Goal: Transaction & Acquisition: Purchase product/service

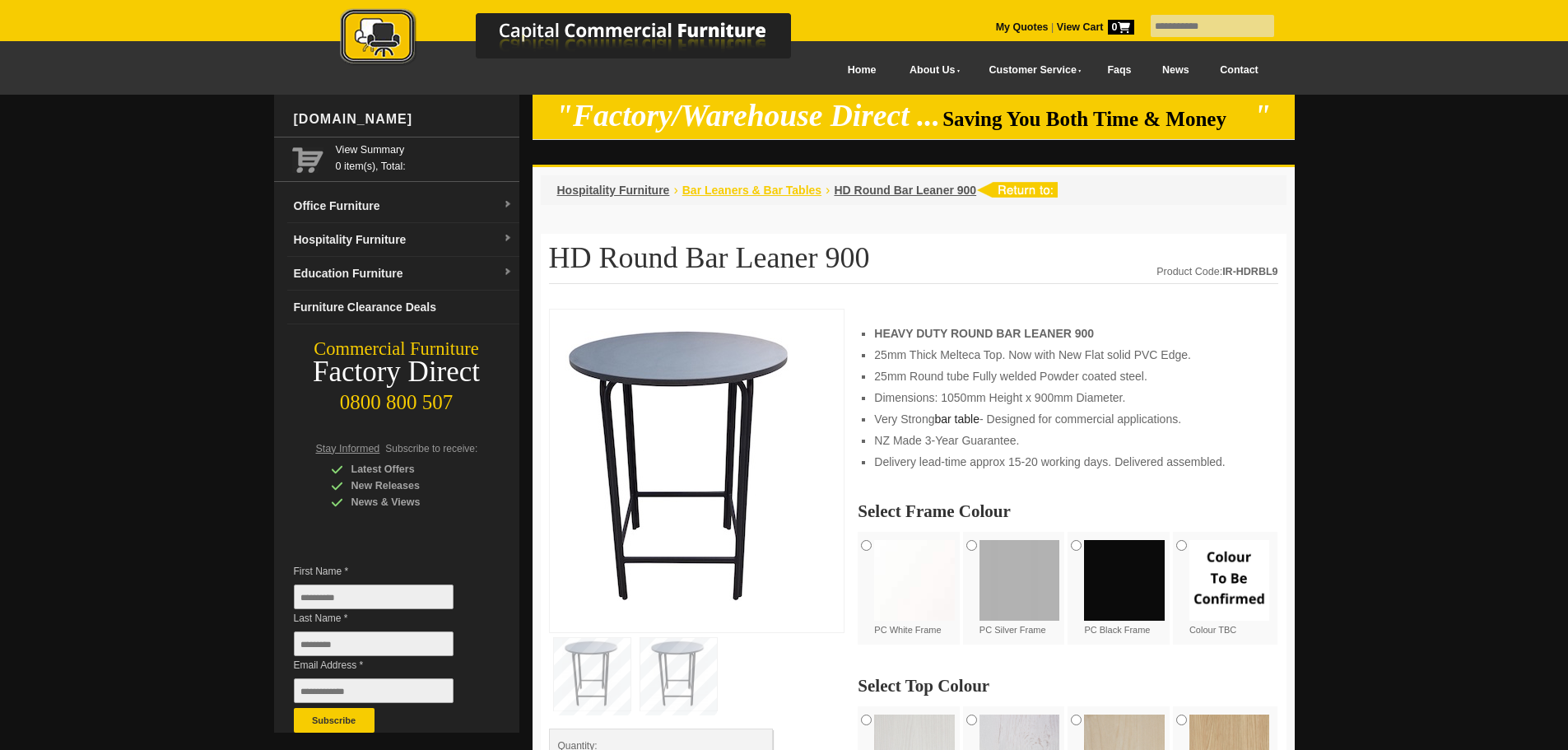
click at [765, 194] on span "Bar Leaners & Bar Tables" at bounding box center [752, 190] width 139 height 13
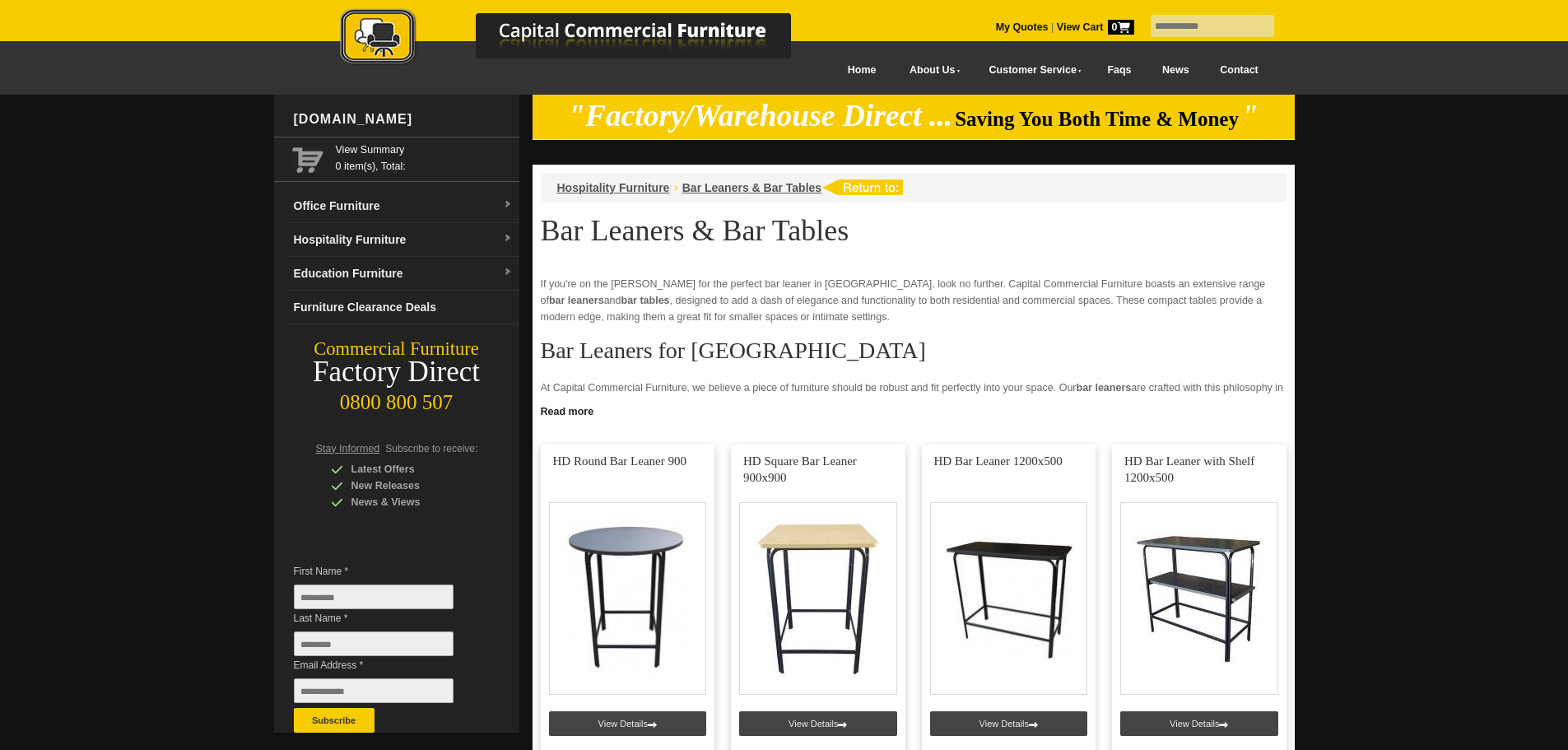
scroll to position [82, 0]
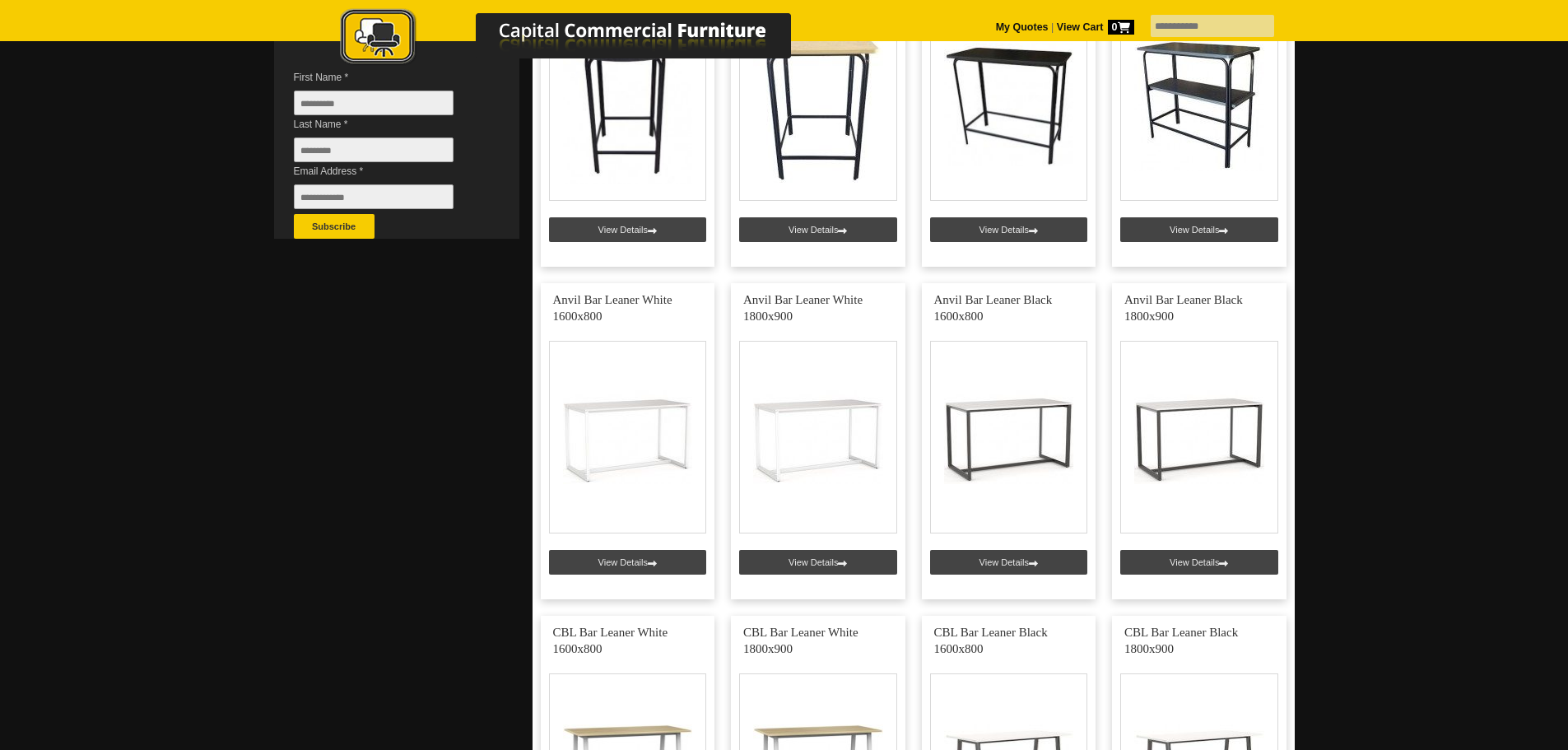
click at [1439, 249] on div at bounding box center [784, 648] width 1568 height 2096
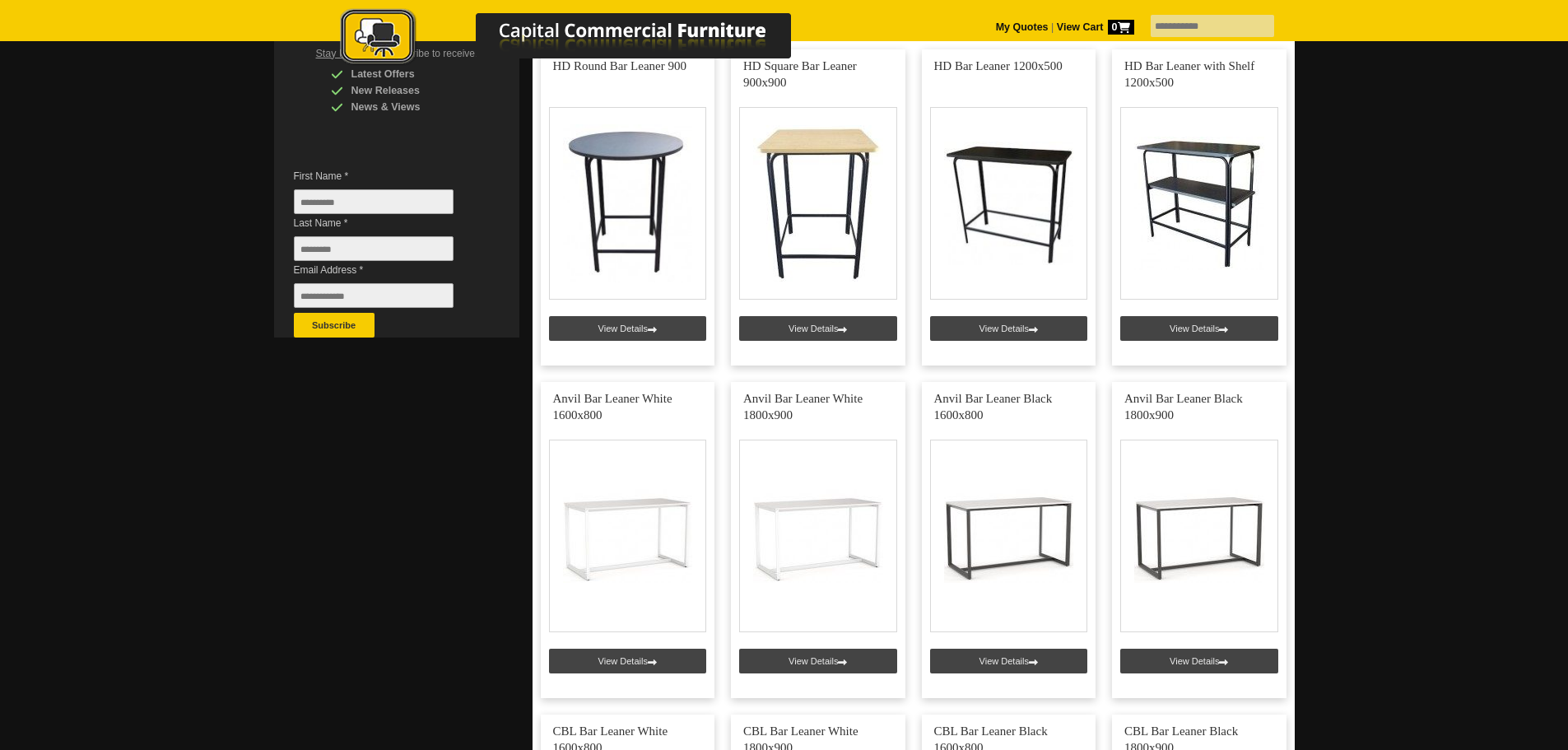
click at [1419, 289] on div at bounding box center [784, 746] width 1568 height 2096
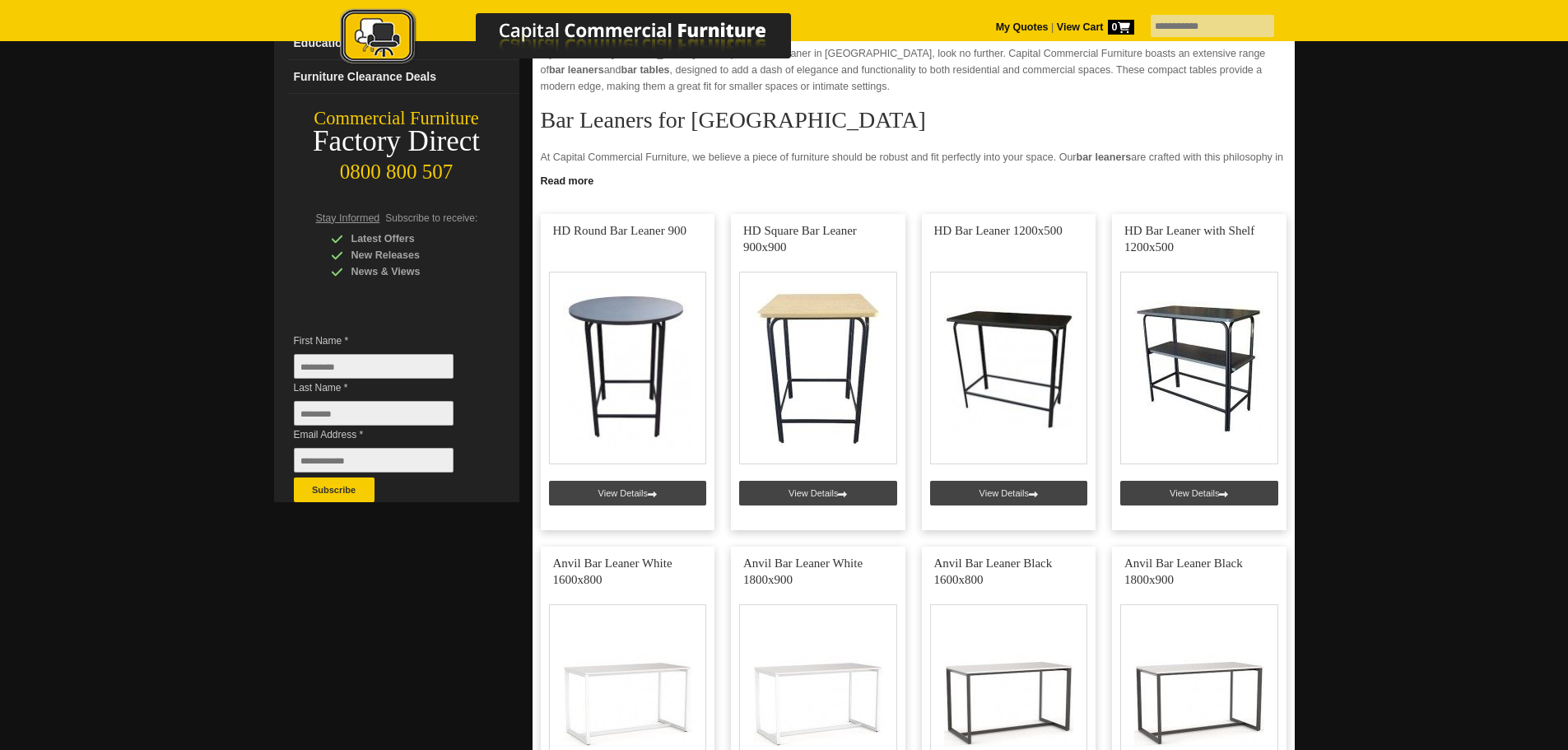
scroll to position [148, 0]
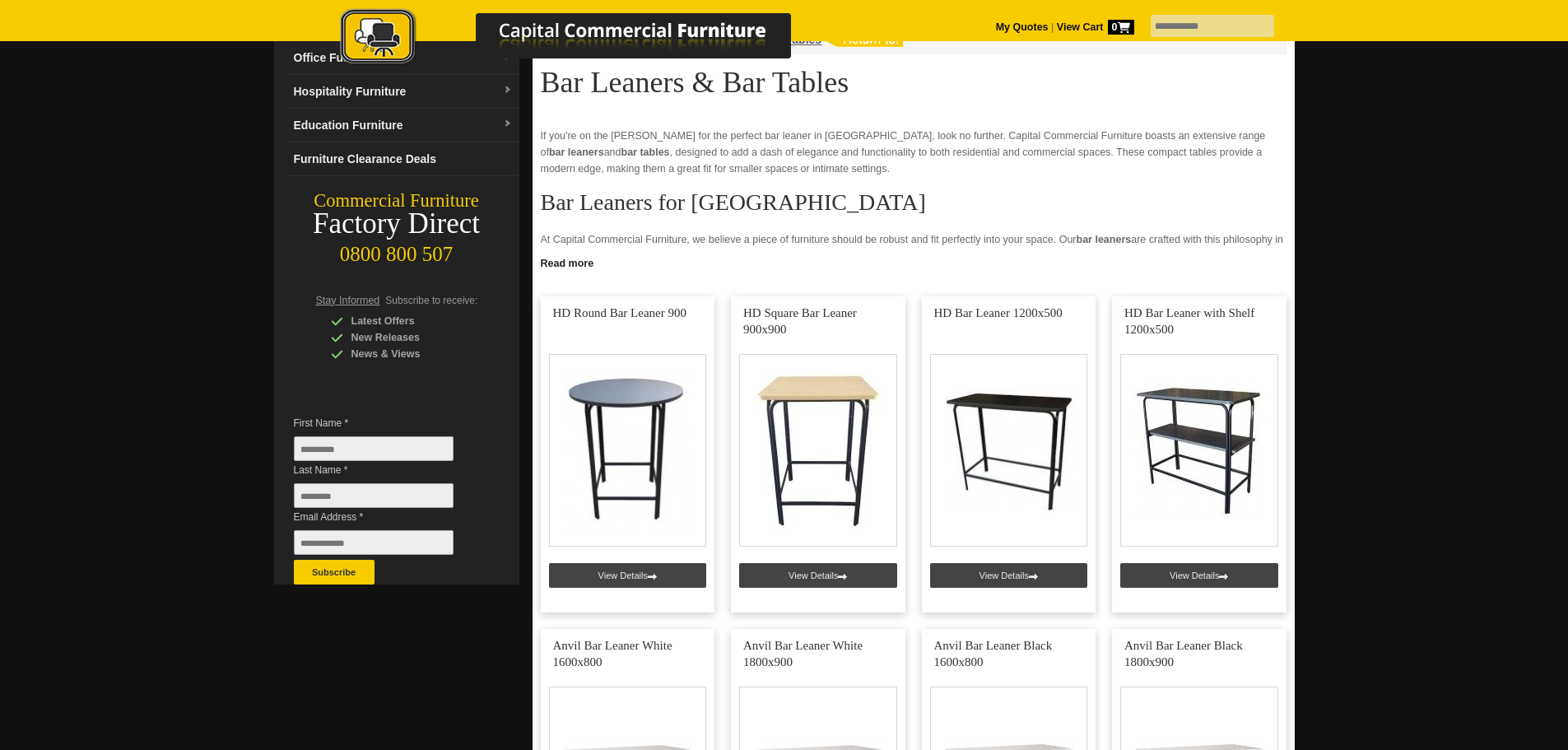
drag, startPoint x: 1420, startPoint y: 297, endPoint x: 1403, endPoint y: 245, distance: 54.7
drag, startPoint x: 1403, startPoint y: 241, endPoint x: 1398, endPoint y: 172, distance: 69.2
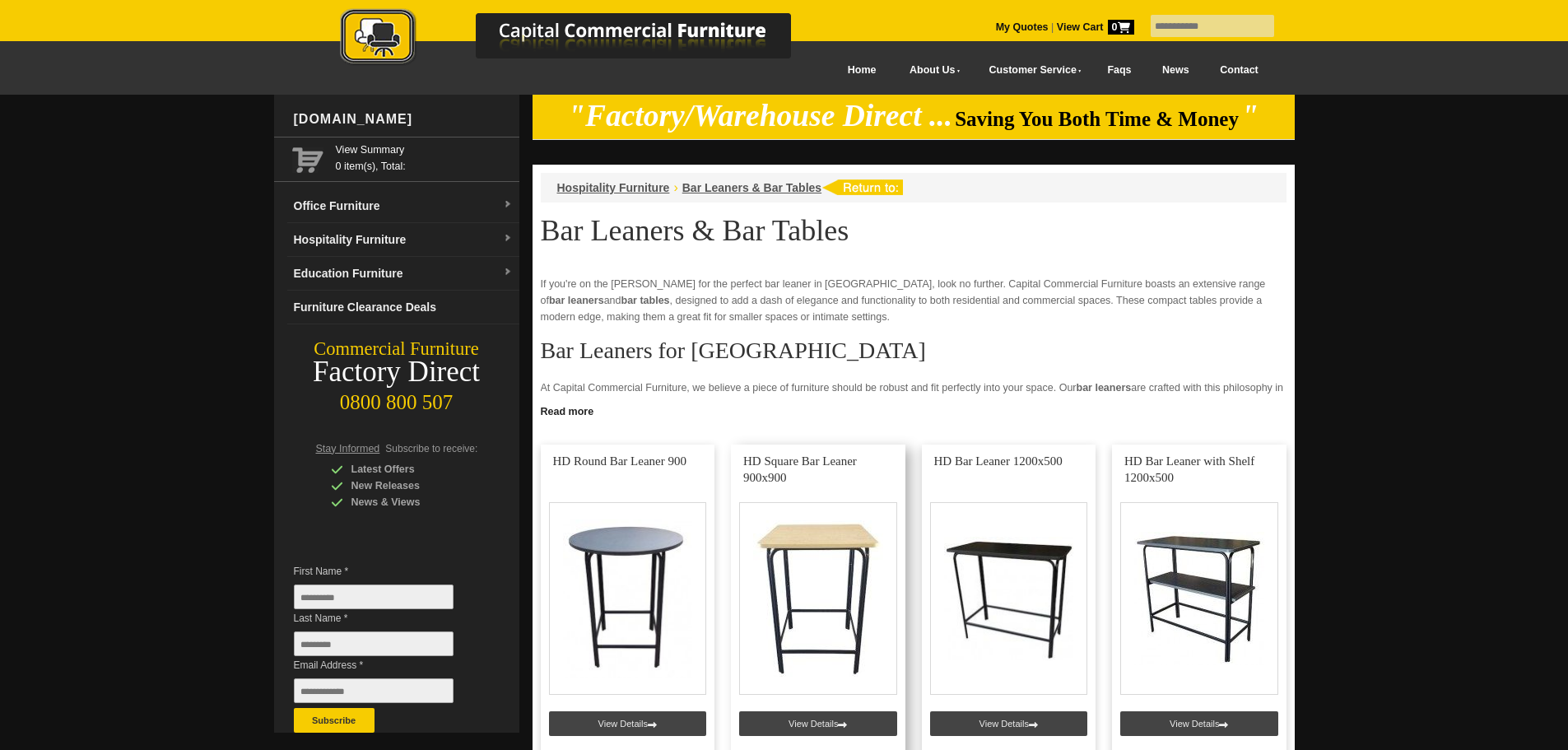
click at [819, 465] on link at bounding box center [818, 603] width 174 height 316
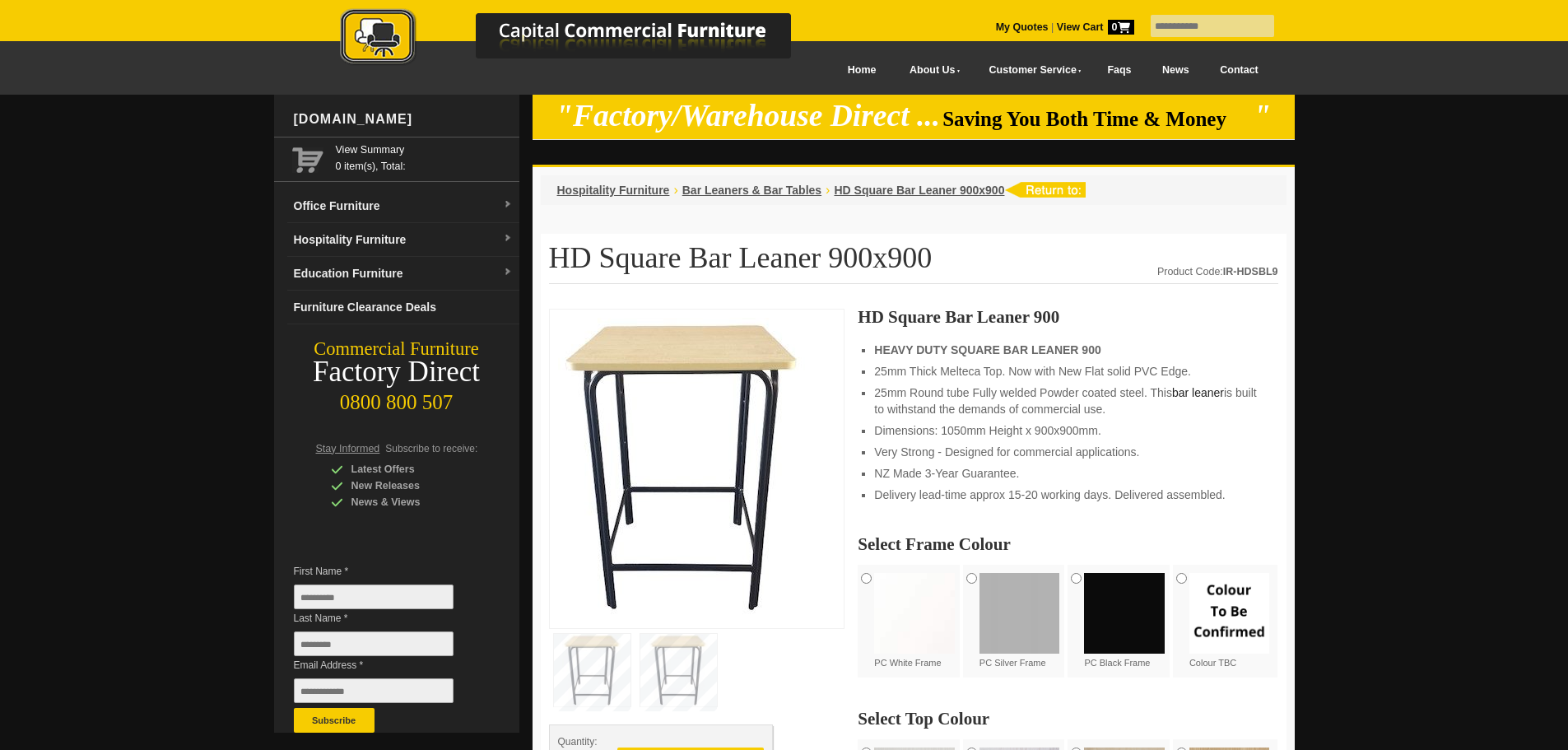
click at [1029, 617] on img at bounding box center [1020, 613] width 80 height 80
click at [1081, 592] on div "PC Black Frame" at bounding box center [1121, 621] width 105 height 112
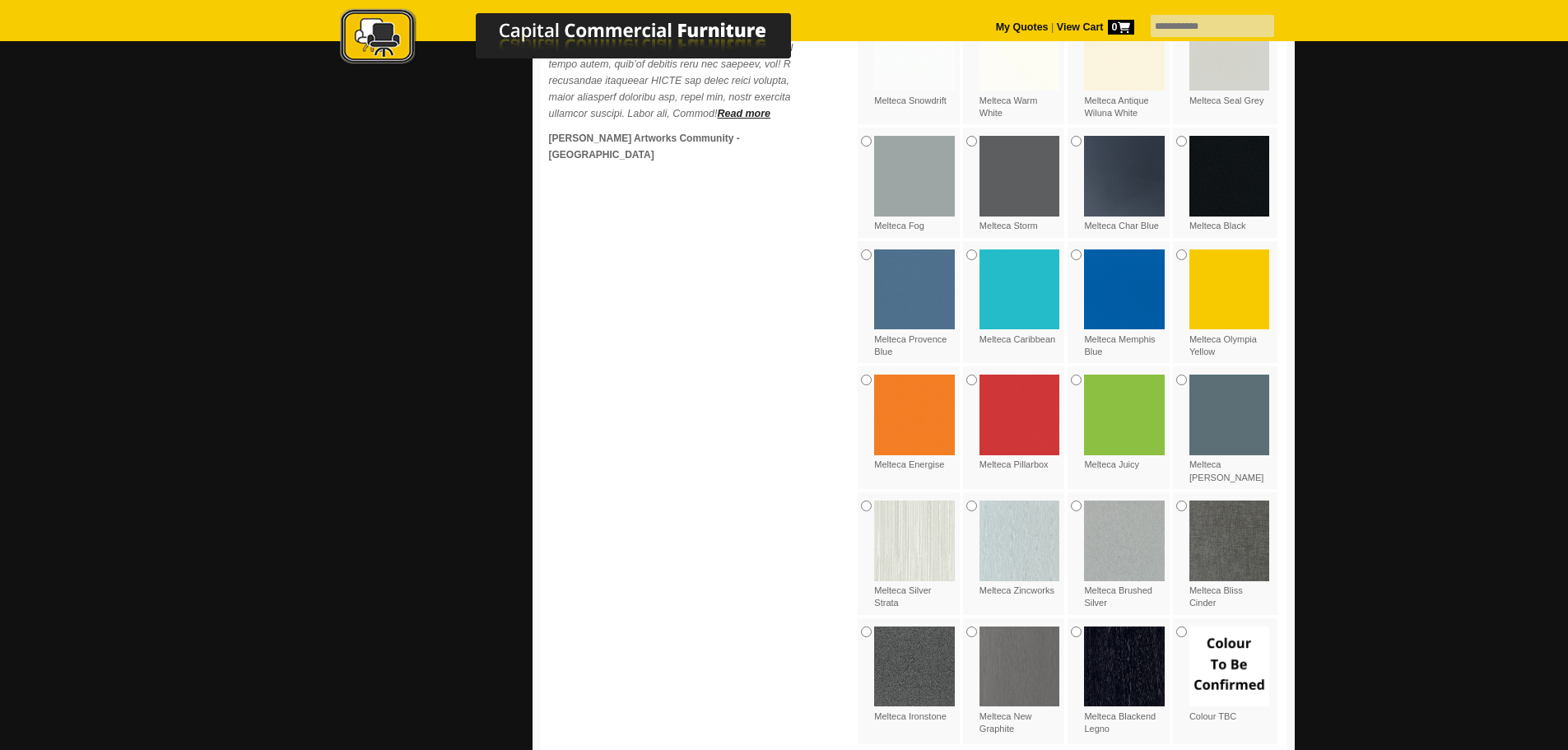
scroll to position [1317, 0]
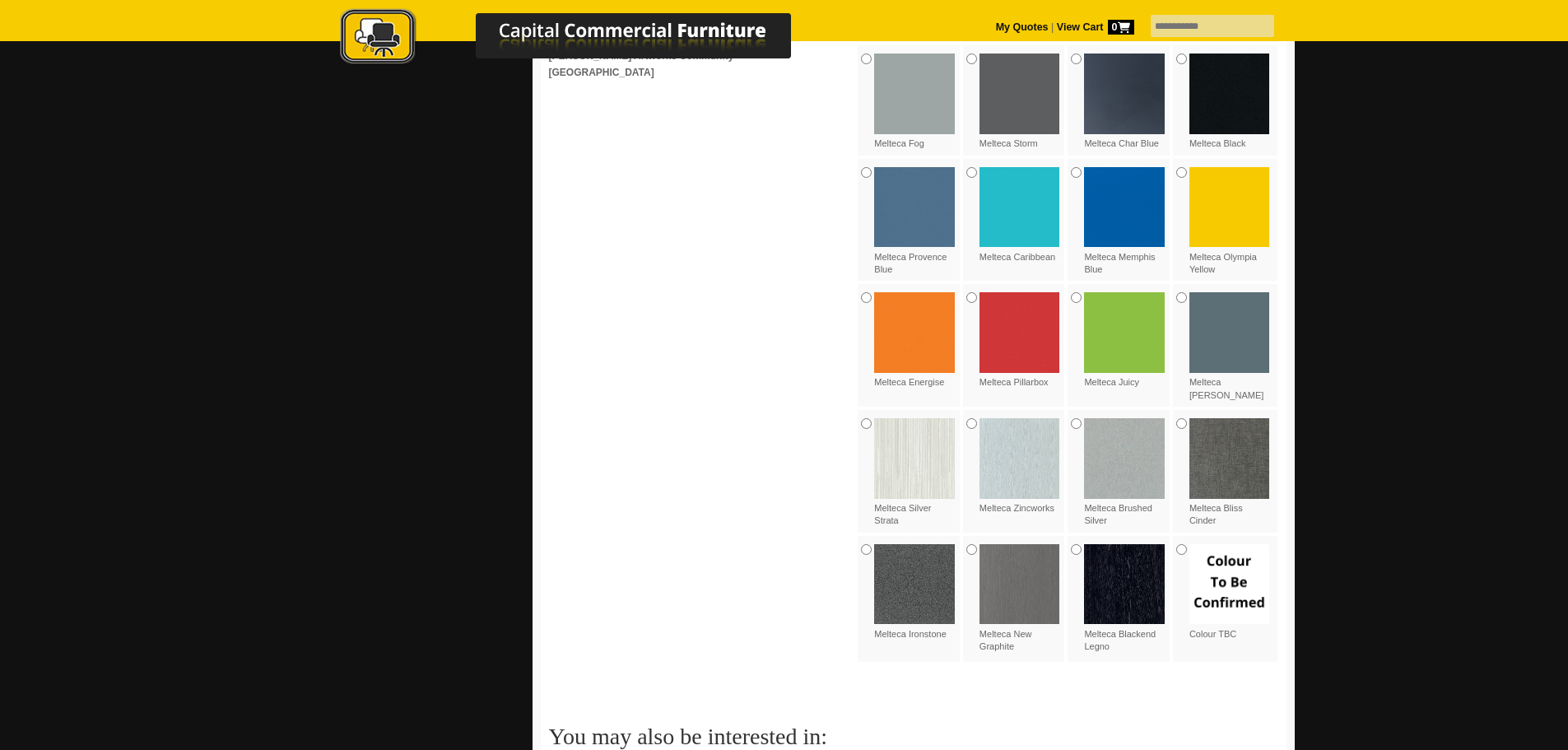
drag, startPoint x: 724, startPoint y: 481, endPoint x: 786, endPoint y: 546, distance: 89.8
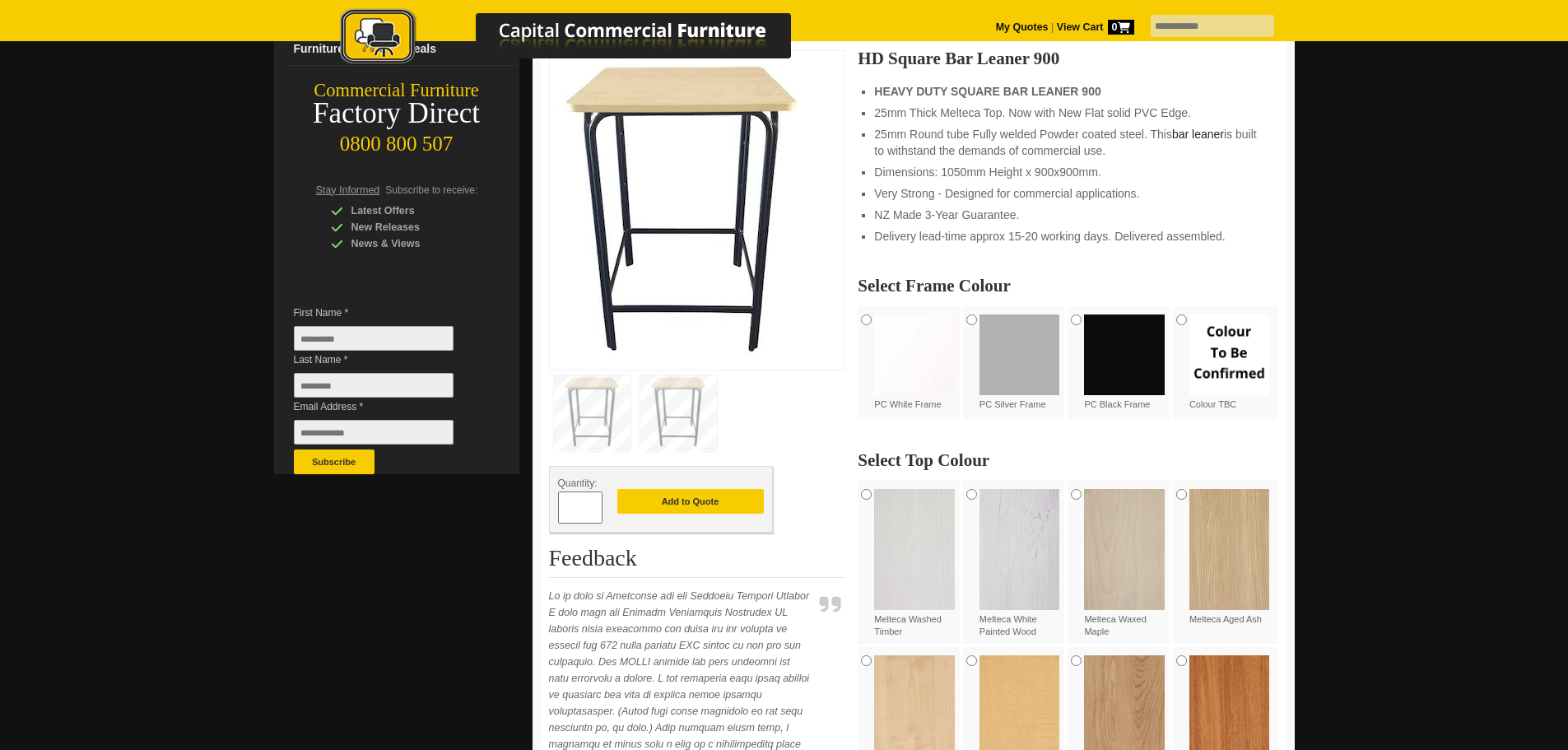
scroll to position [0, 0]
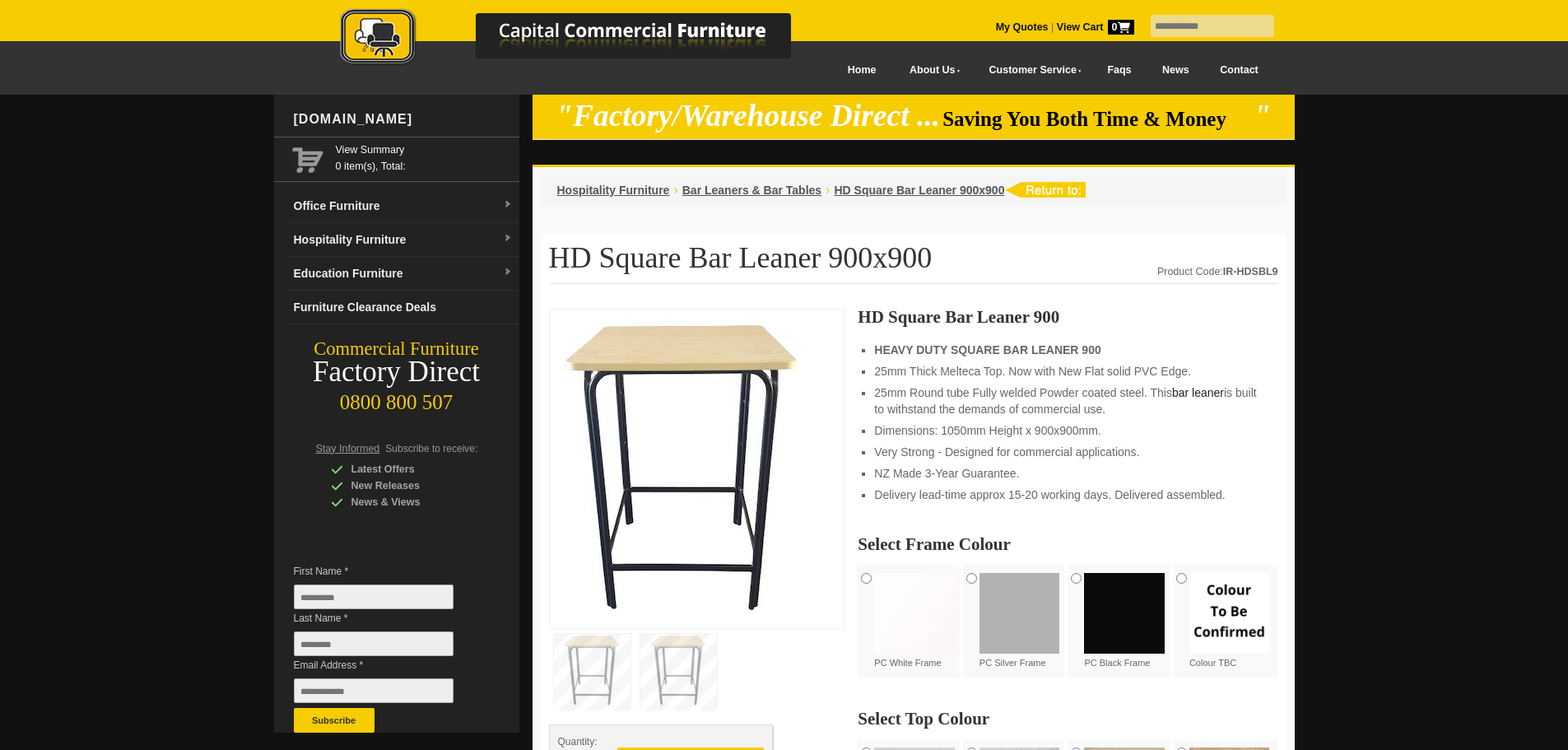
click at [693, 399] on img at bounding box center [681, 466] width 247 height 297
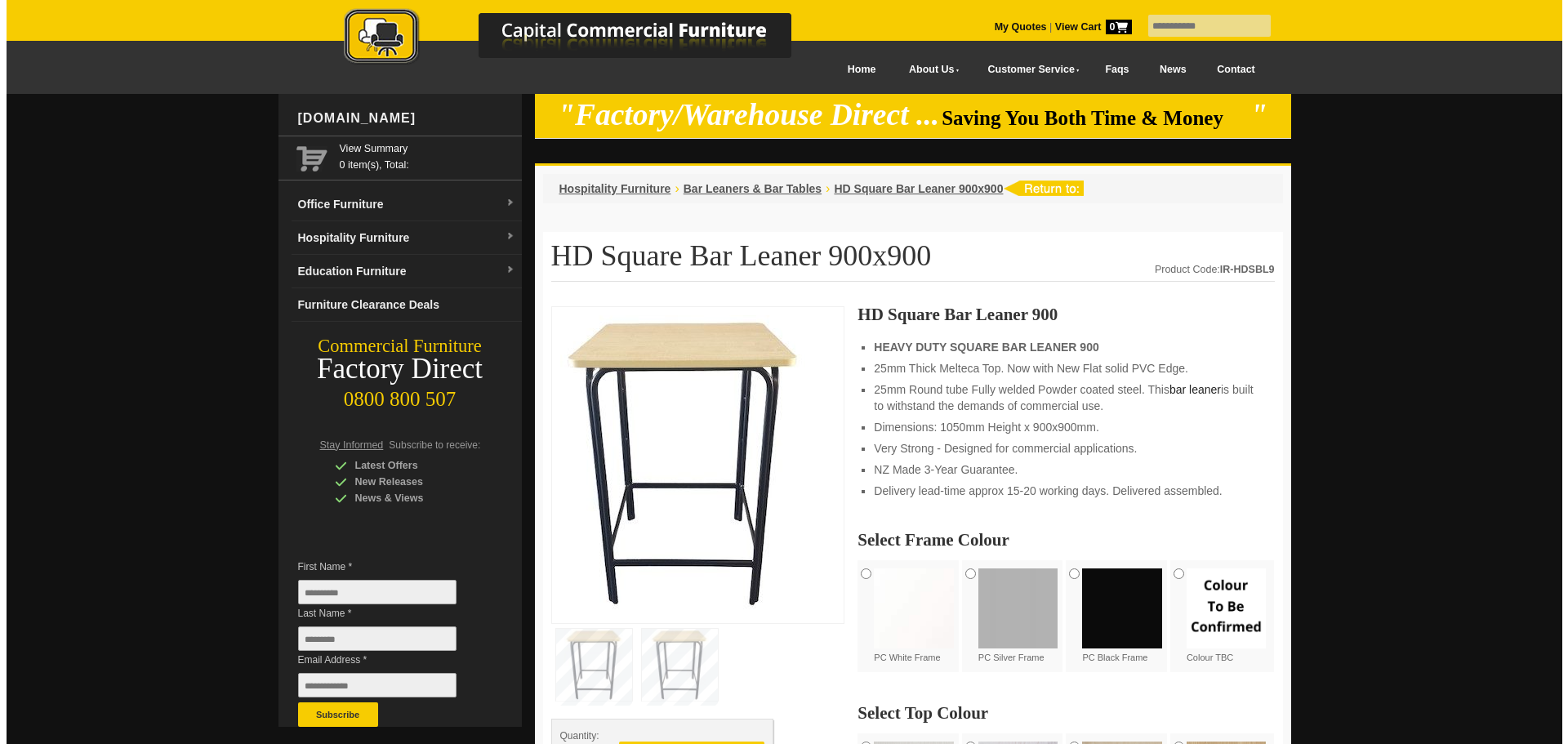
scroll to position [245, 0]
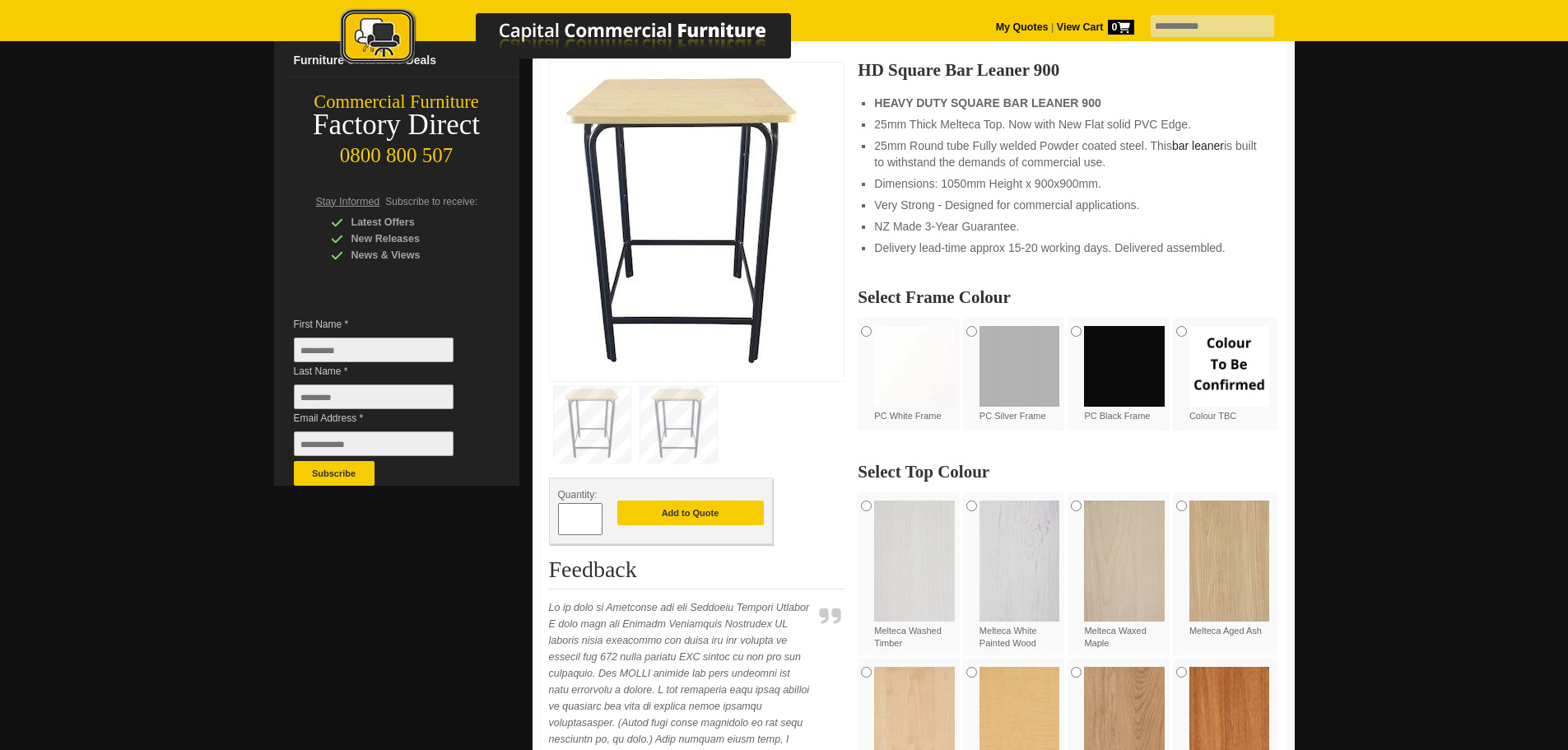
click at [687, 438] on img at bounding box center [679, 422] width 77 height 72
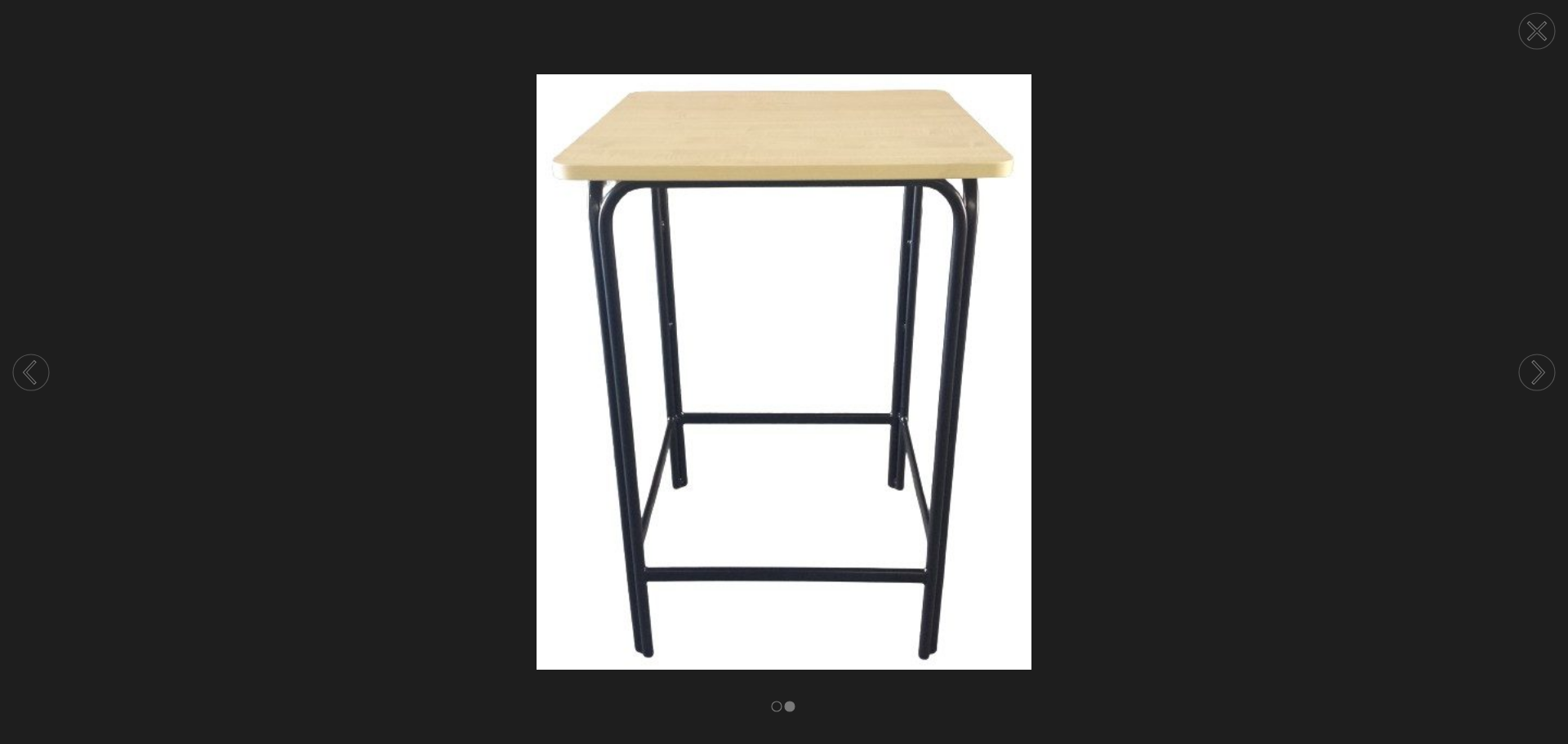
click at [296, 201] on img at bounding box center [784, 372] width 1568 height 595
